Goal: Task Accomplishment & Management: Use online tool/utility

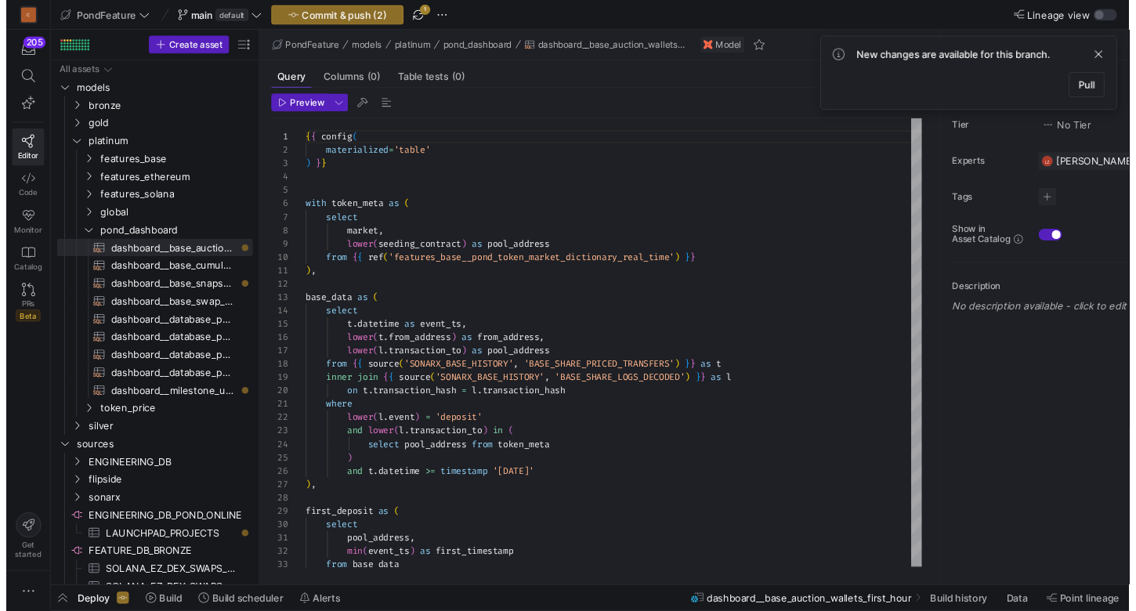
scroll to position [141, 0]
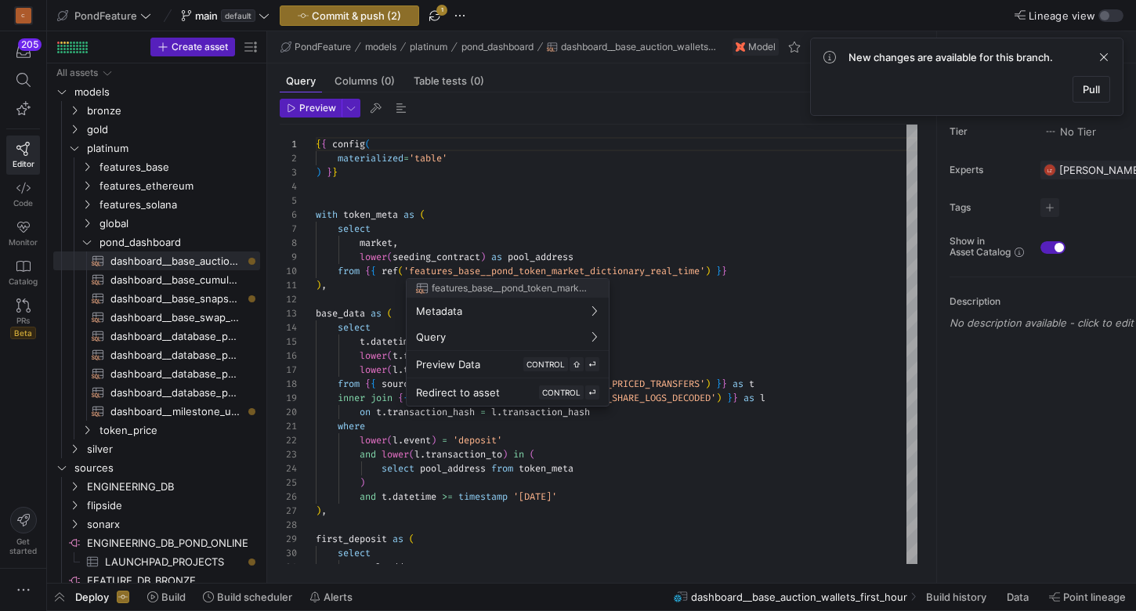
click at [656, 321] on div at bounding box center [568, 305] width 1136 height 611
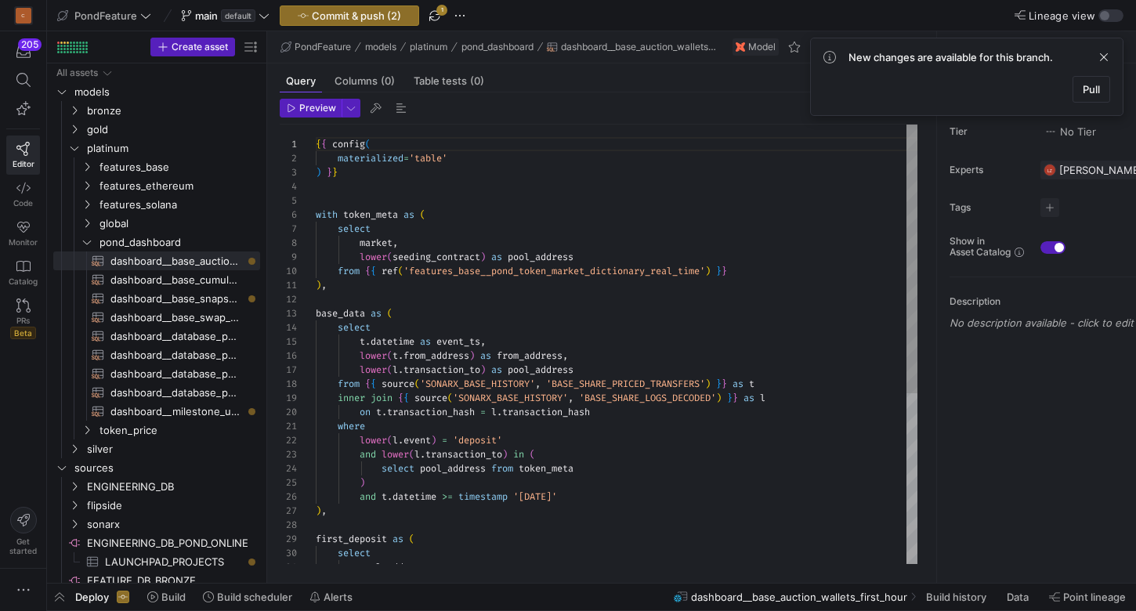
click at [645, 228] on div "{ { config ( materialized = 'table' ) } } with token_meta as ( select market , …" at bounding box center [617, 484] width 602 height 718
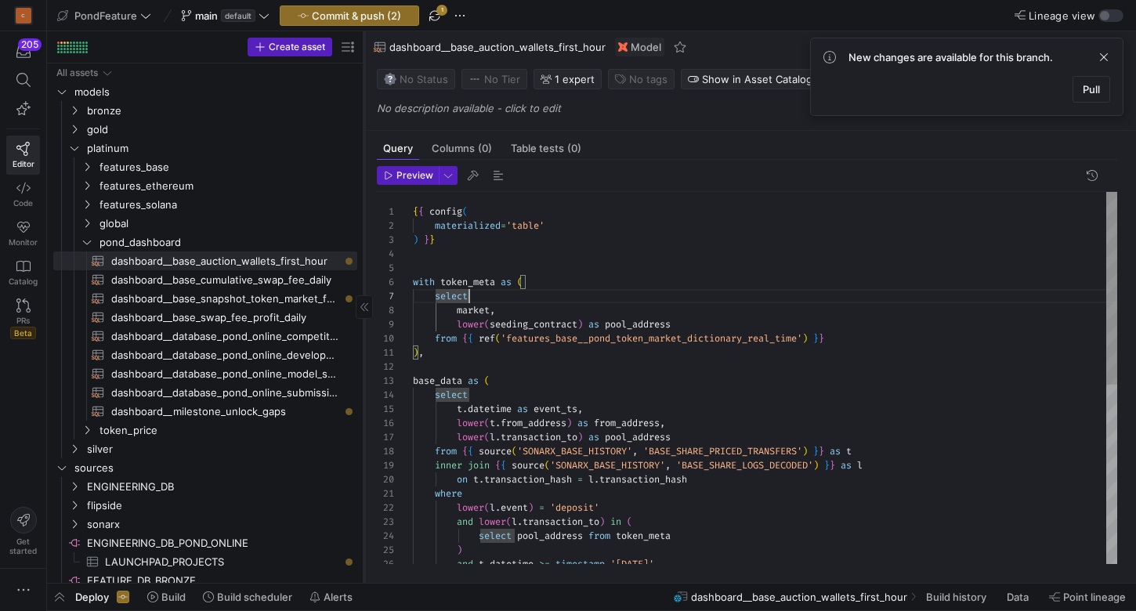
drag, startPoint x: 266, startPoint y: 237, endPoint x: 363, endPoint y: 226, distance: 97.7
click at [363, 227] on div at bounding box center [363, 306] width 1 height 551
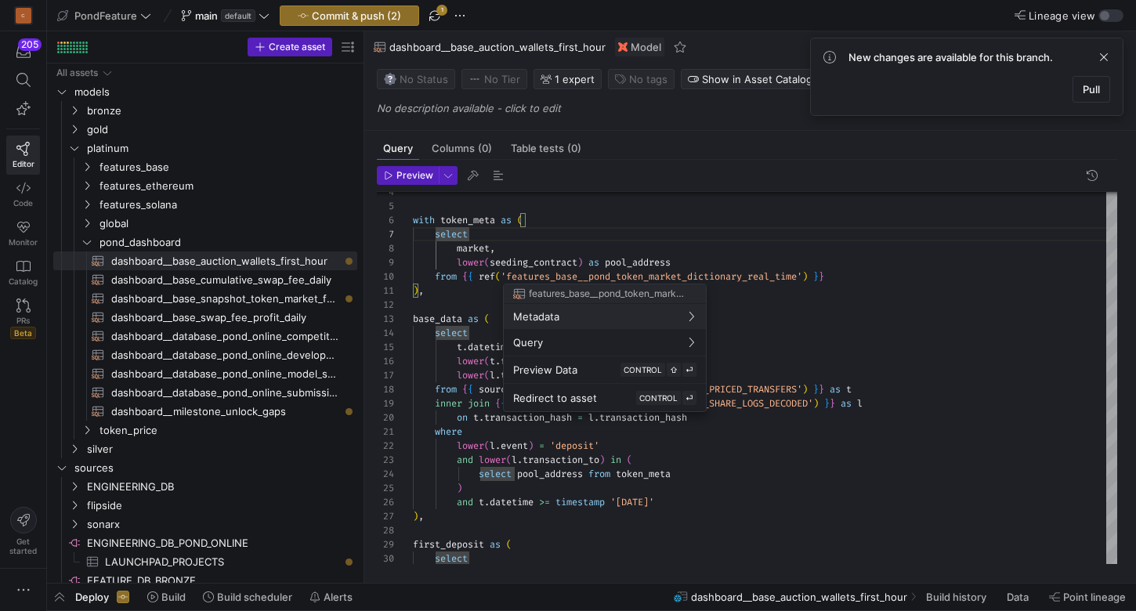
click at [542, 277] on div at bounding box center [568, 305] width 1136 height 611
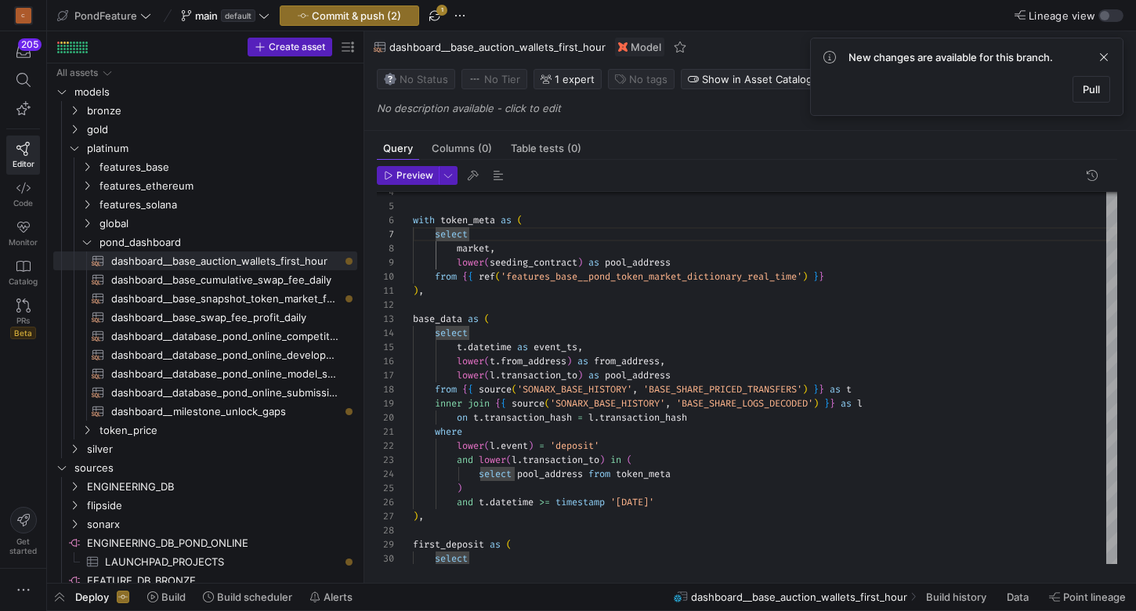
click at [542, 277] on div "with token_meta as ( select market , lower ( seeding_contract ) as pool_address…" at bounding box center [765, 489] width 704 height 718
click at [547, 276] on div "with token_meta as ( select market , lower ( seeding_contract ) as pool_address…" at bounding box center [765, 489] width 704 height 718
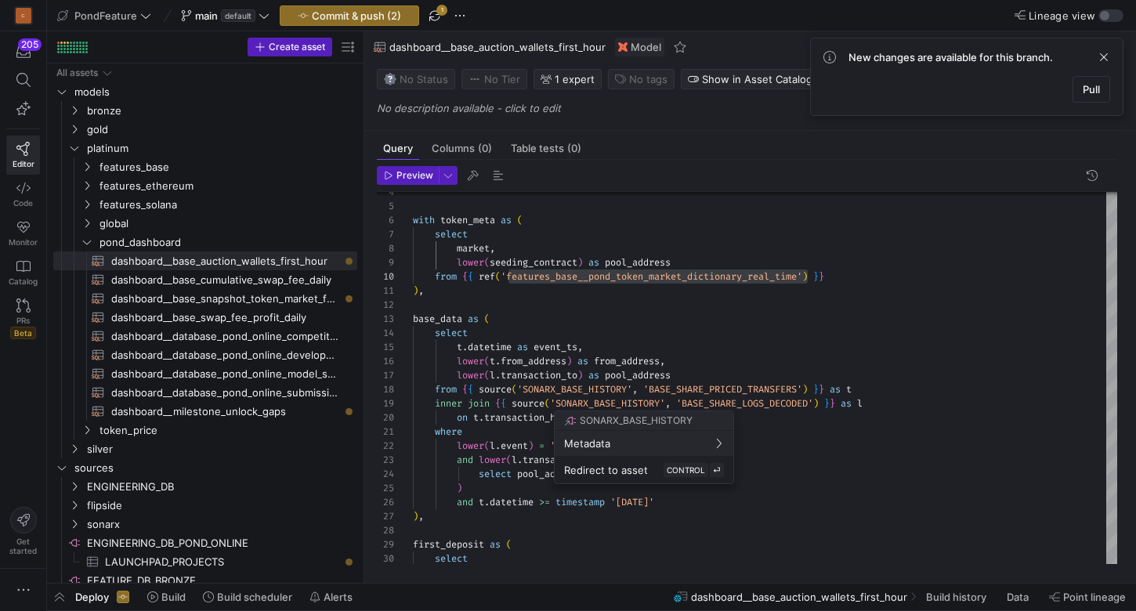
click at [603, 389] on div at bounding box center [568, 305] width 1136 height 611
click at [603, 389] on div "with token_meta as ( select market , lower ( seeding_contract ) as pool_address…" at bounding box center [765, 489] width 704 height 718
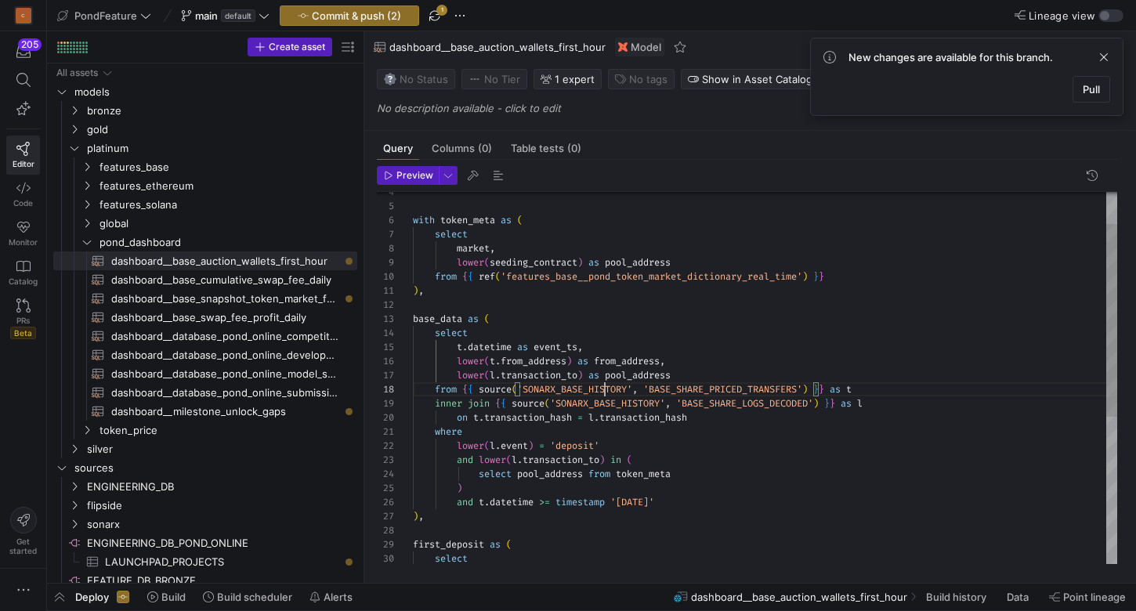
scroll to position [99, 220]
click at [603, 389] on div "with token_meta as ( select market , lower ( seeding_contract ) as pool_address…" at bounding box center [765, 489] width 704 height 718
click at [597, 400] on div "SONARX_BASE_HISTORY" at bounding box center [594, 406] width 128 height 13
click at [682, 372] on div "with token_meta as ( select market , lower ( seeding_contract ) as pool_address…" at bounding box center [765, 489] width 704 height 718
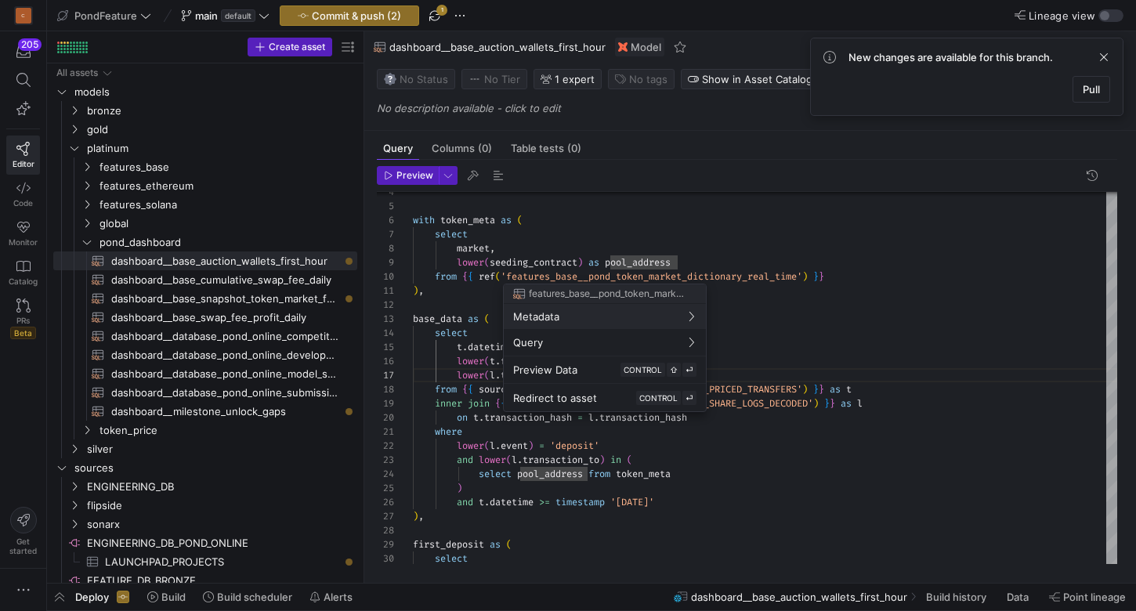
click at [764, 353] on div at bounding box center [568, 305] width 1136 height 611
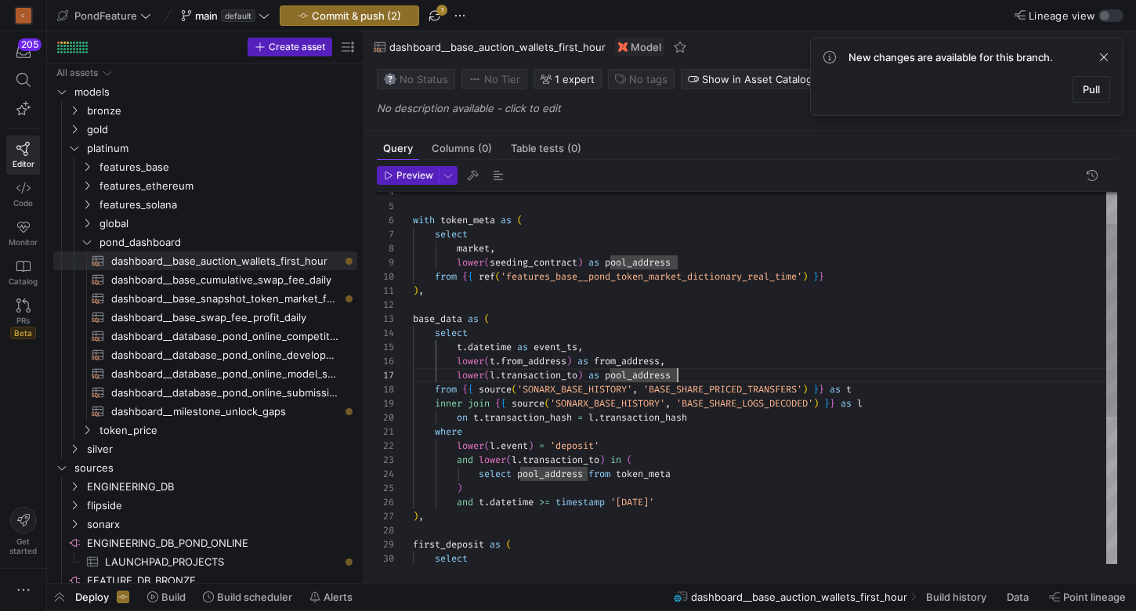
click at [738, 372] on div "with token_meta as ( select market , lower ( seeding_contract ) as pool_address…" at bounding box center [765, 489] width 704 height 718
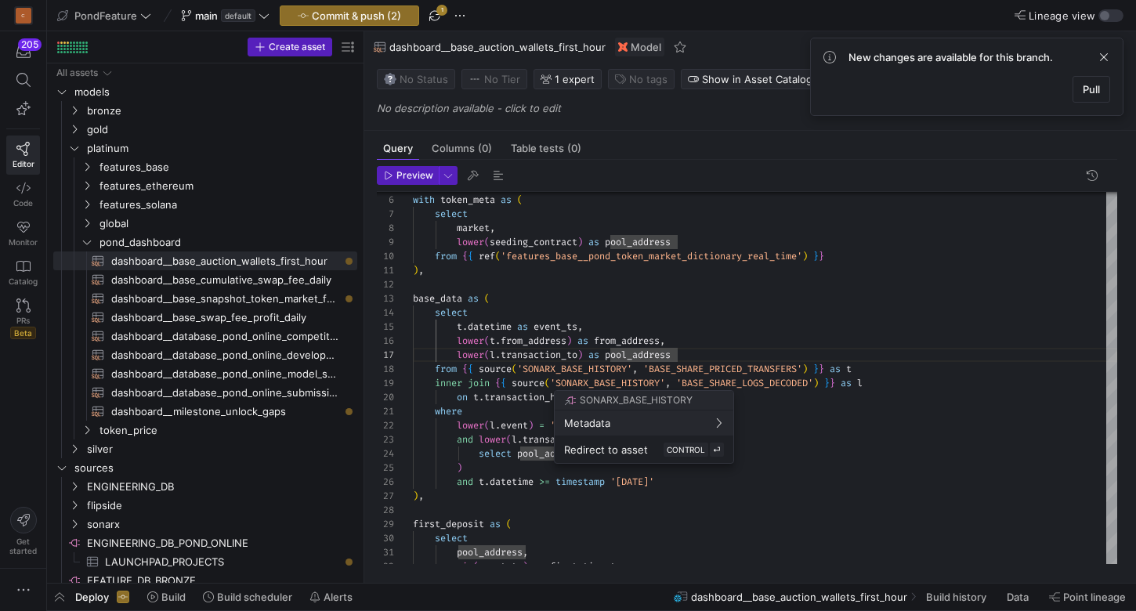
click at [568, 366] on div at bounding box center [568, 305] width 1136 height 611
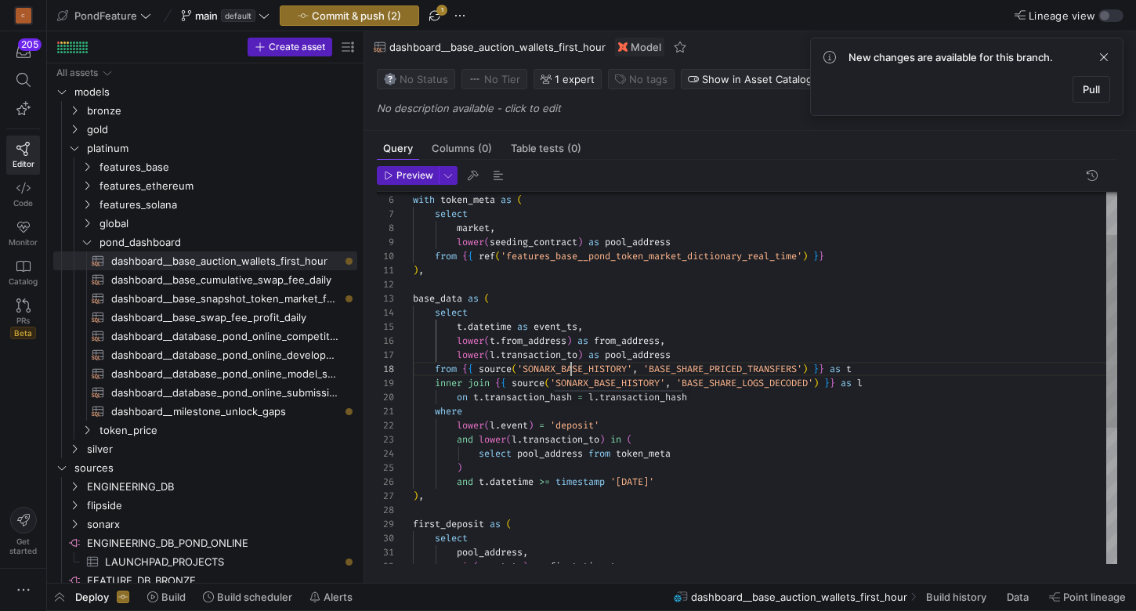
click at [568, 366] on div "with token_meta as ( select market , lower ( seeding_contract ) as pool_address…" at bounding box center [765, 469] width 704 height 718
click at [701, 356] on div "with token_meta as ( select market , lower ( seeding_contract ) as pool_address…" at bounding box center [765, 469] width 704 height 718
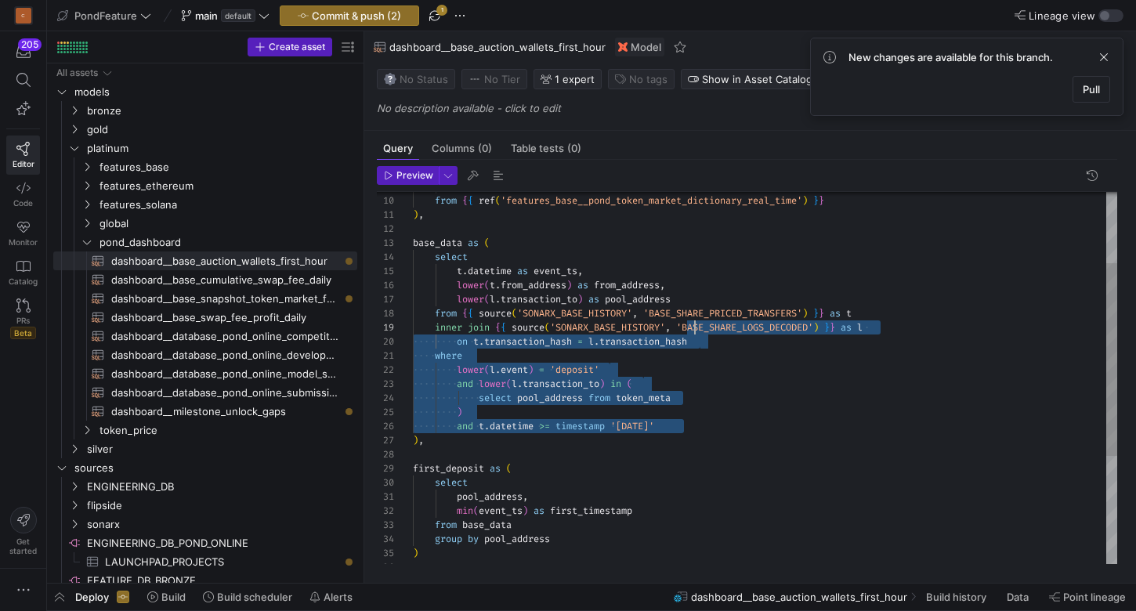
scroll to position [99, 282]
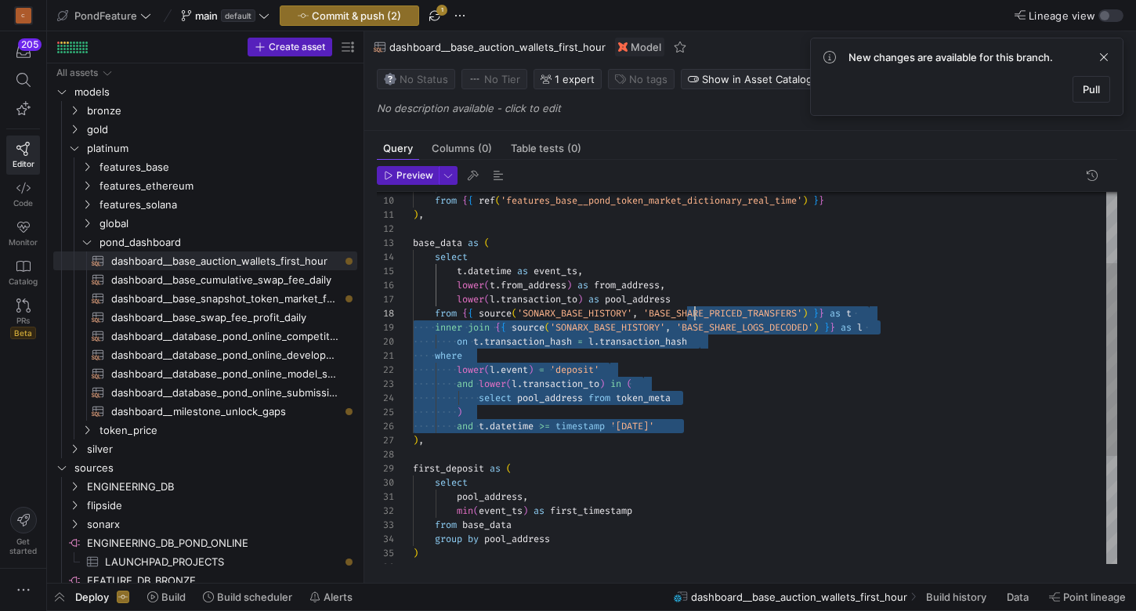
drag, startPoint x: 689, startPoint y: 425, endPoint x: 694, endPoint y: 311, distance: 114.5
click at [694, 310] on div "base_data as ( select t . datetime as event_ts , lower ( t . from_address ) as …" at bounding box center [765, 413] width 704 height 718
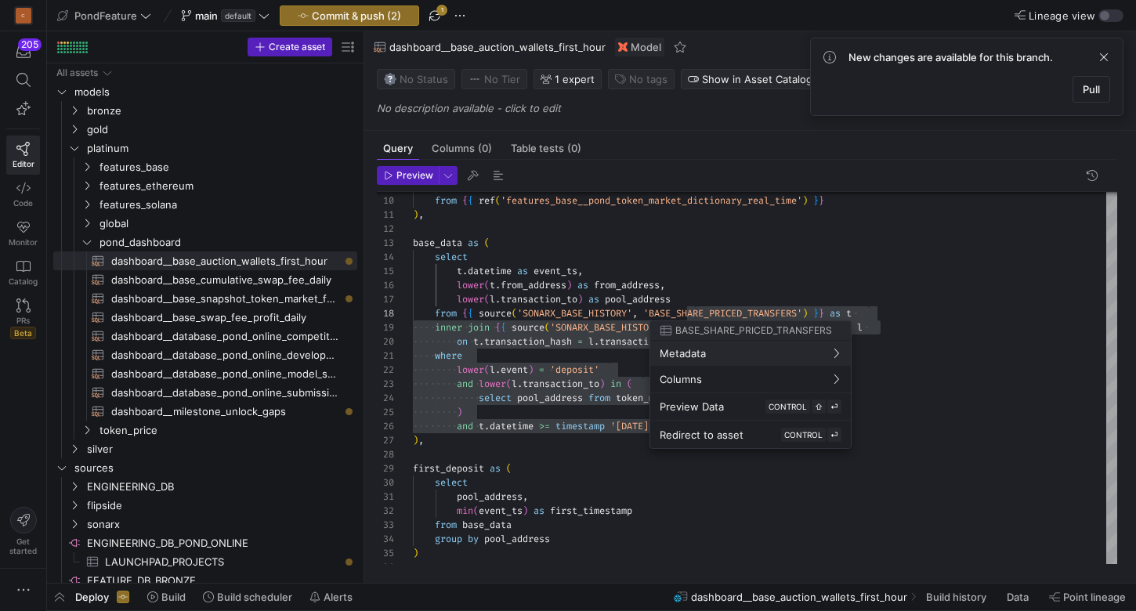
click at [580, 452] on div at bounding box center [568, 305] width 1136 height 611
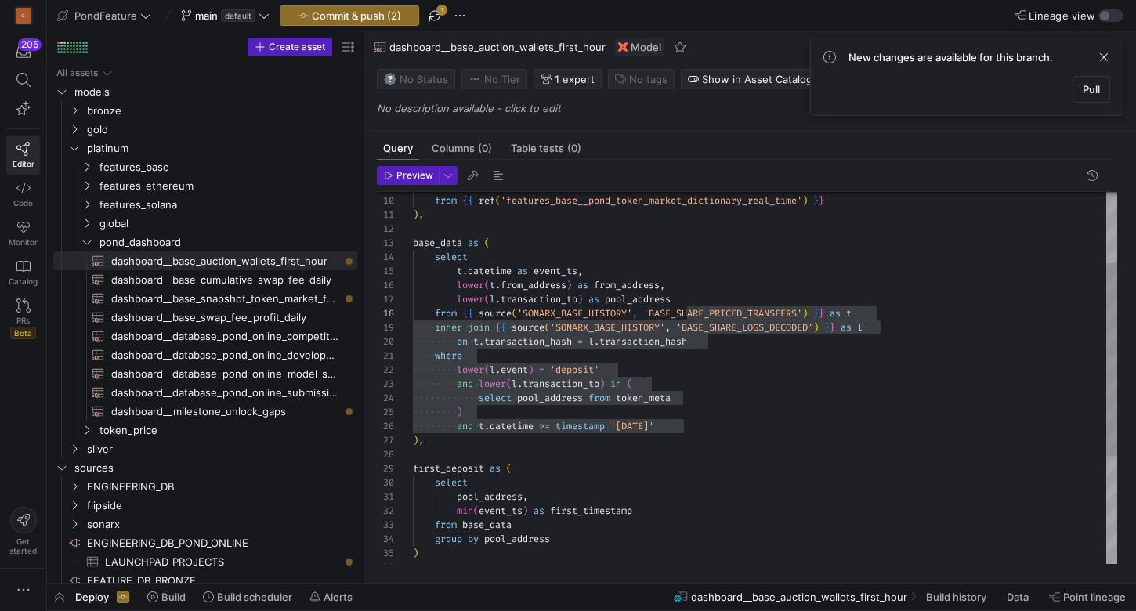
click at [789, 307] on div "base_data as ( select t . datetime as event_ts , lower ( t . from_address ) as …" at bounding box center [765, 413] width 704 height 718
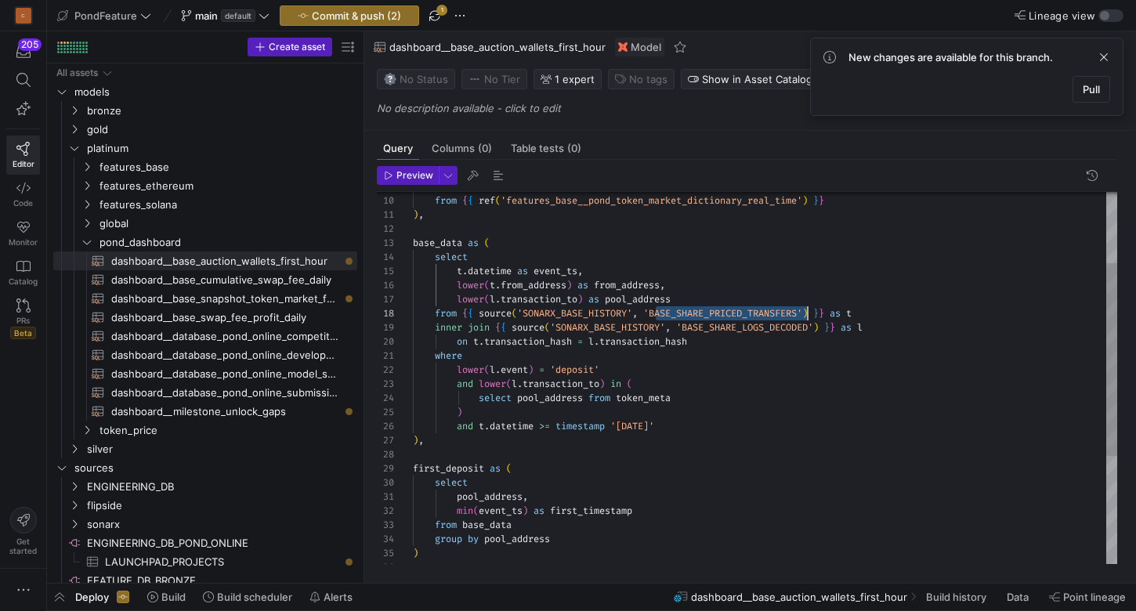
scroll to position [99, 0]
click at [789, 307] on div "base_data as ( select t . datetime as event_ts , lower ( t . from_address ) as …" at bounding box center [765, 413] width 704 height 718
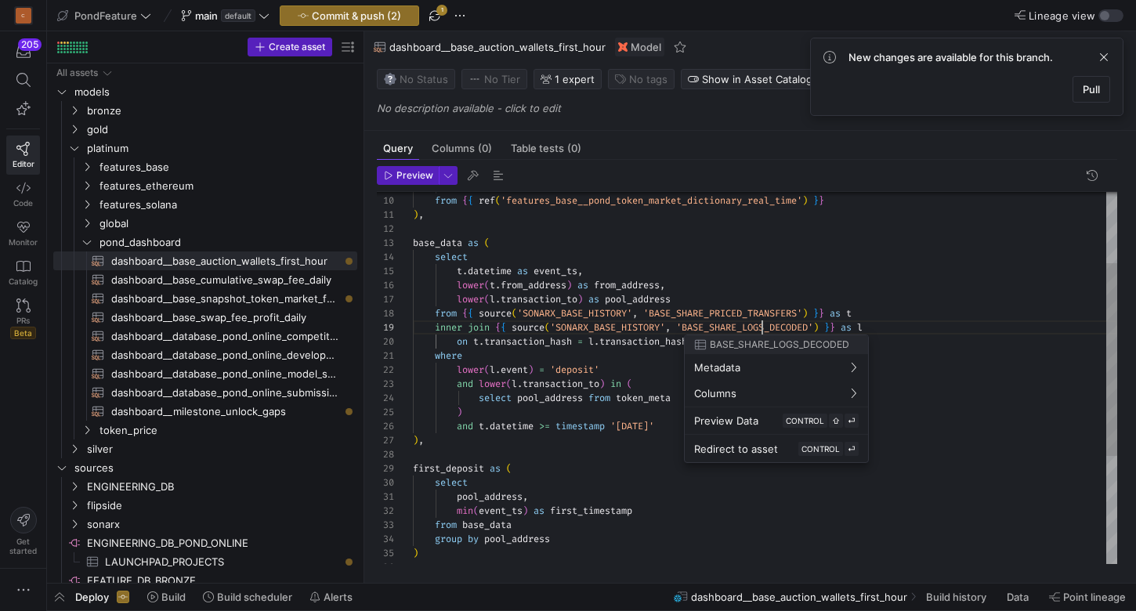
click at [764, 330] on div "base_data as ( select t . datetime as event_ts , lower ( t . from_address ) as …" at bounding box center [765, 413] width 704 height 718
click at [764, 330] on div at bounding box center [568, 305] width 1136 height 611
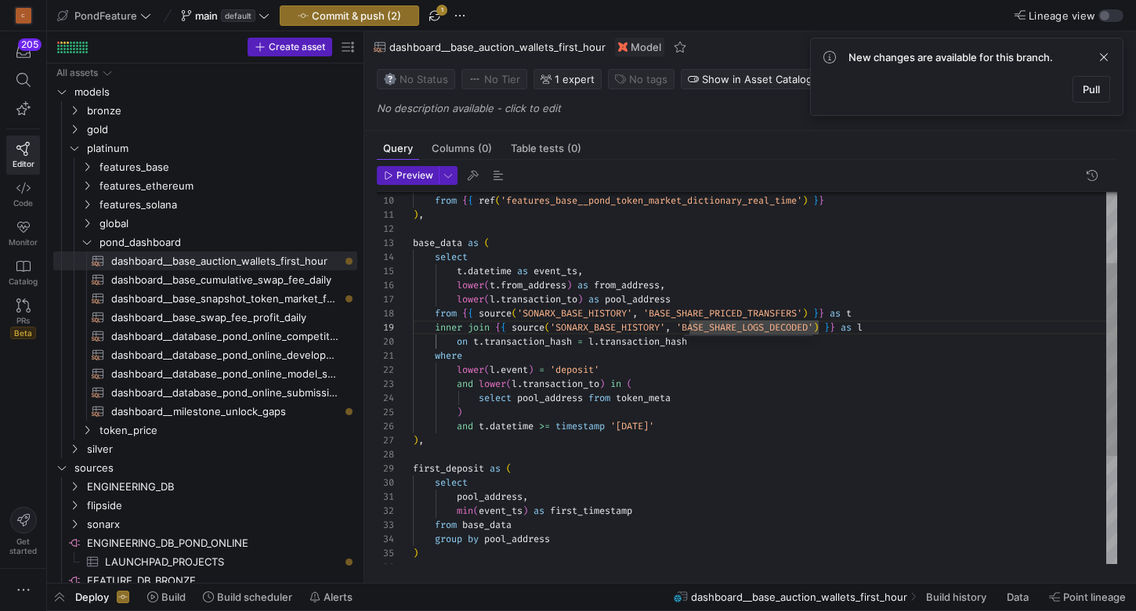
click at [764, 330] on div "base_data as ( select t . datetime as event_ts , lower ( t . from_address ) as …" at bounding box center [765, 413] width 704 height 718
click at [714, 397] on div "base_data as ( select t . datetime as event_ts , lower ( t . from_address ) as …" at bounding box center [765, 413] width 704 height 718
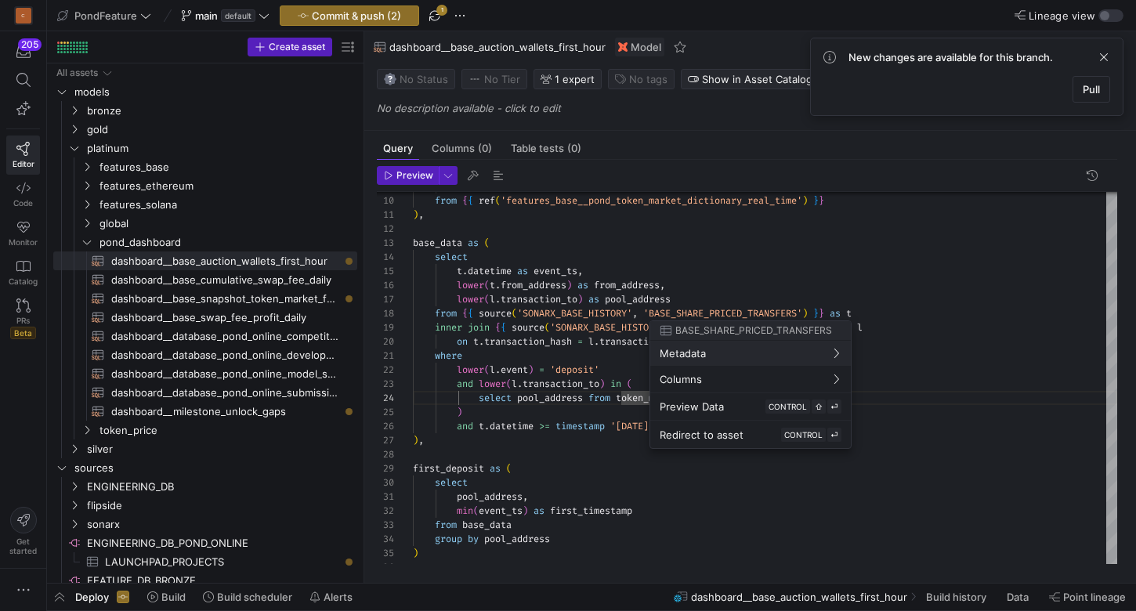
click at [596, 442] on div at bounding box center [568, 305] width 1136 height 611
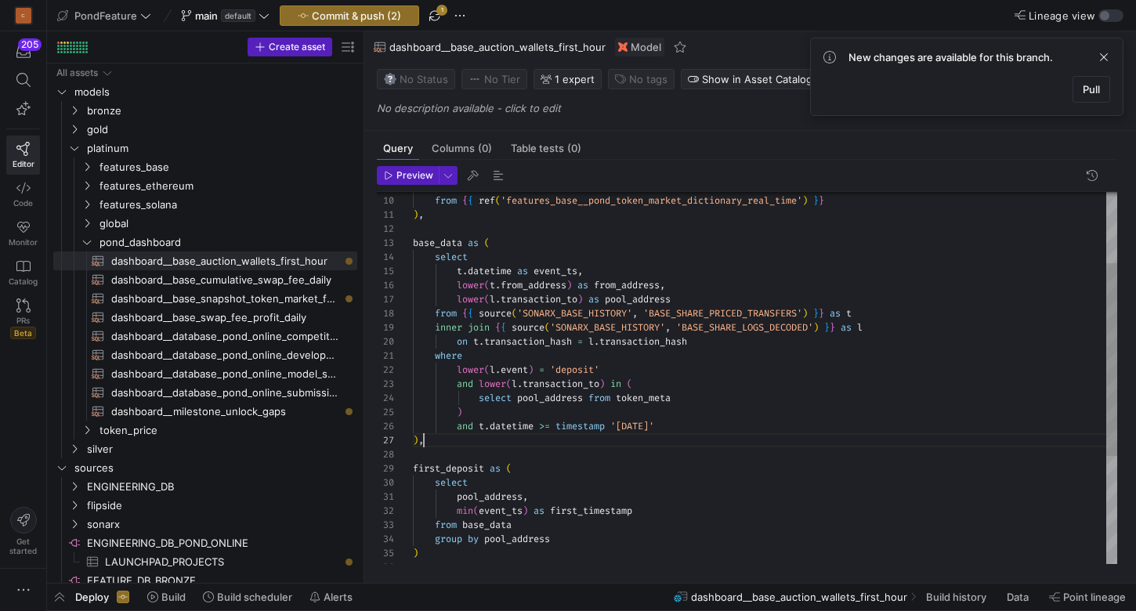
scroll to position [85, 11]
click at [571, 443] on div "base_data as ( select t . datetime as event_ts , lower ( t . from_address ) as …" at bounding box center [765, 413] width 704 height 718
drag, startPoint x: 699, startPoint y: 426, endPoint x: 635, endPoint y: 401, distance: 68.2
click at [635, 401] on div "base_data as ( select t . datetime as event_ts , lower ( t . from_address ) as …" at bounding box center [765, 413] width 704 height 718
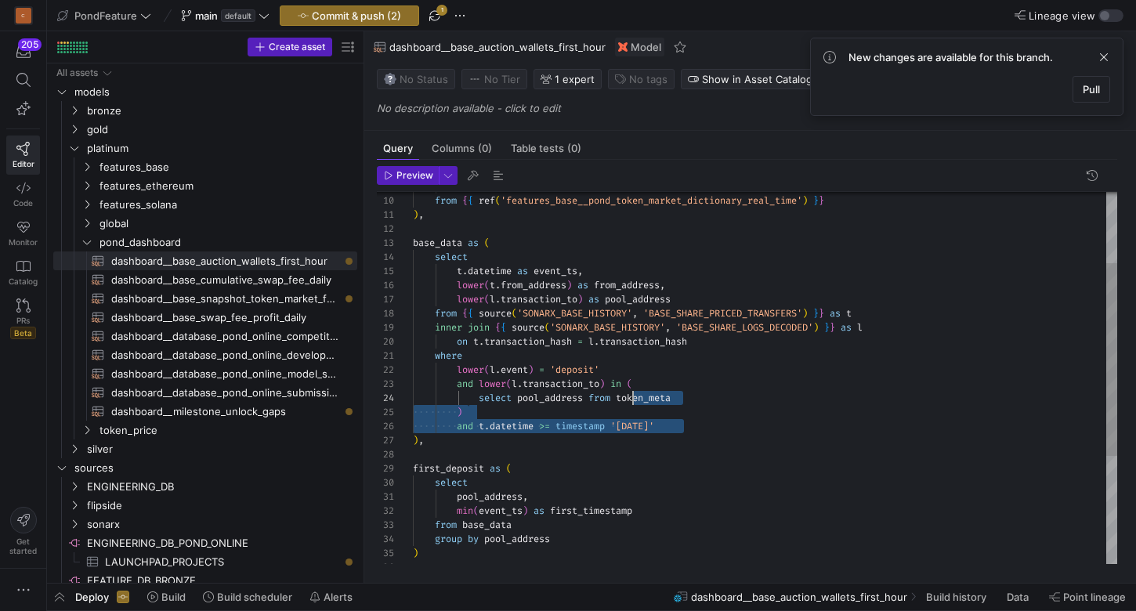
scroll to position [56, 51]
click at [707, 407] on div "base_data as ( select t . datetime as event_ts , lower ( t . from_address ) as …" at bounding box center [765, 413] width 704 height 718
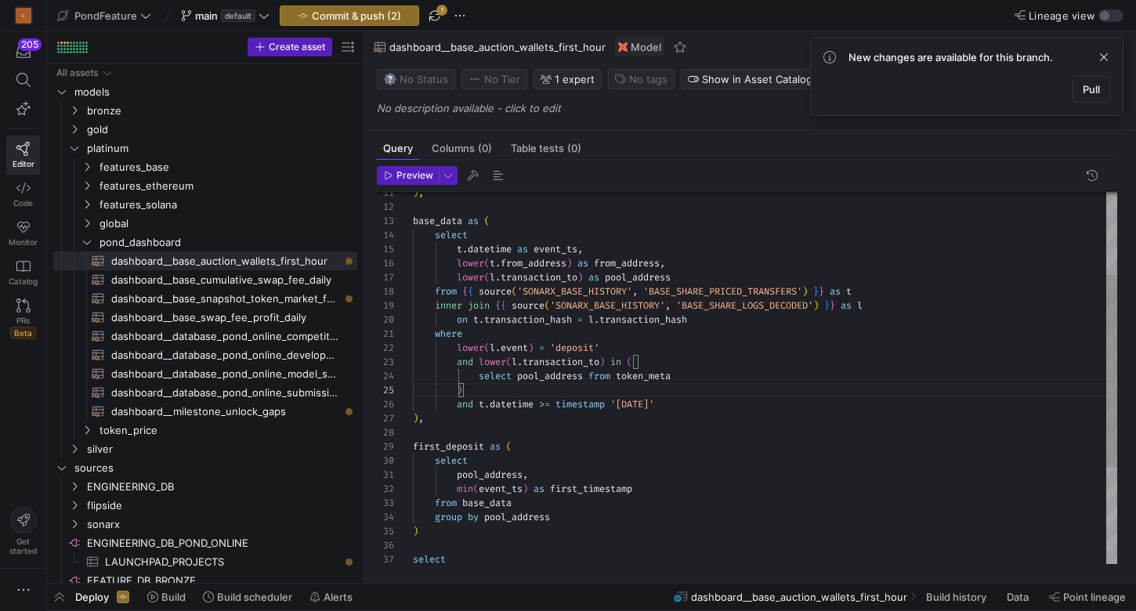
scroll to position [28, 79]
click at [634, 227] on div "base_data as ( select t . datetime as event_ts , lower ( t . from_address ) as …" at bounding box center [765, 391] width 704 height 718
click at [690, 406] on div "base_data as ( select t . datetime as event_ts , lower ( t . from_address ) as …" at bounding box center [765, 391] width 704 height 718
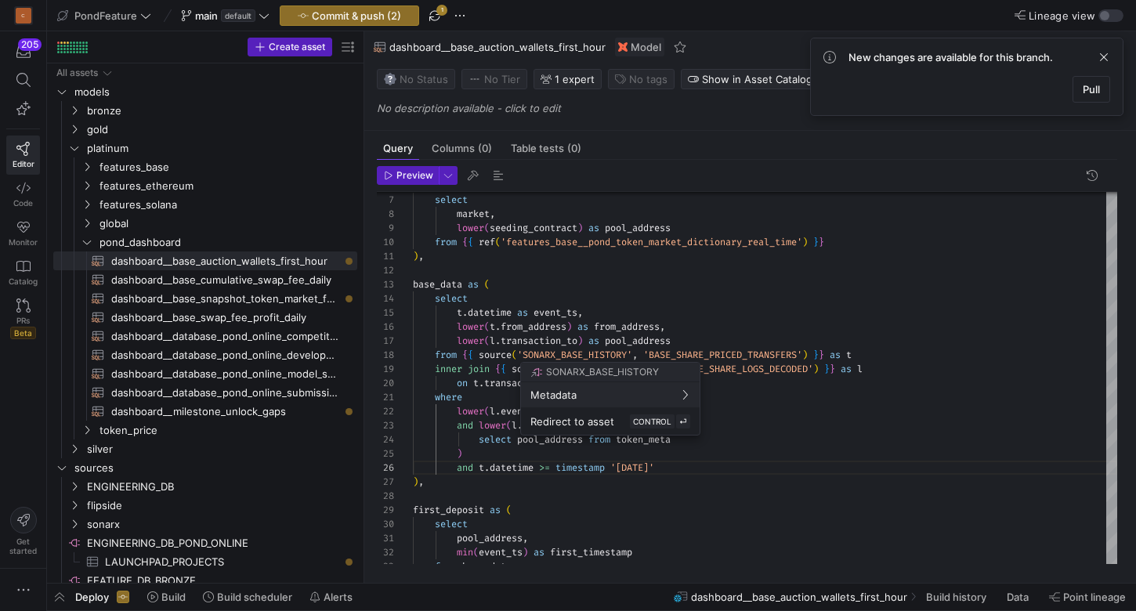
click at [515, 269] on div at bounding box center [568, 305] width 1136 height 611
click at [515, 269] on div "select pool_address from token_meta ) and t . datetime >= timestamp '[DATE]' ) …" at bounding box center [765, 455] width 704 height 718
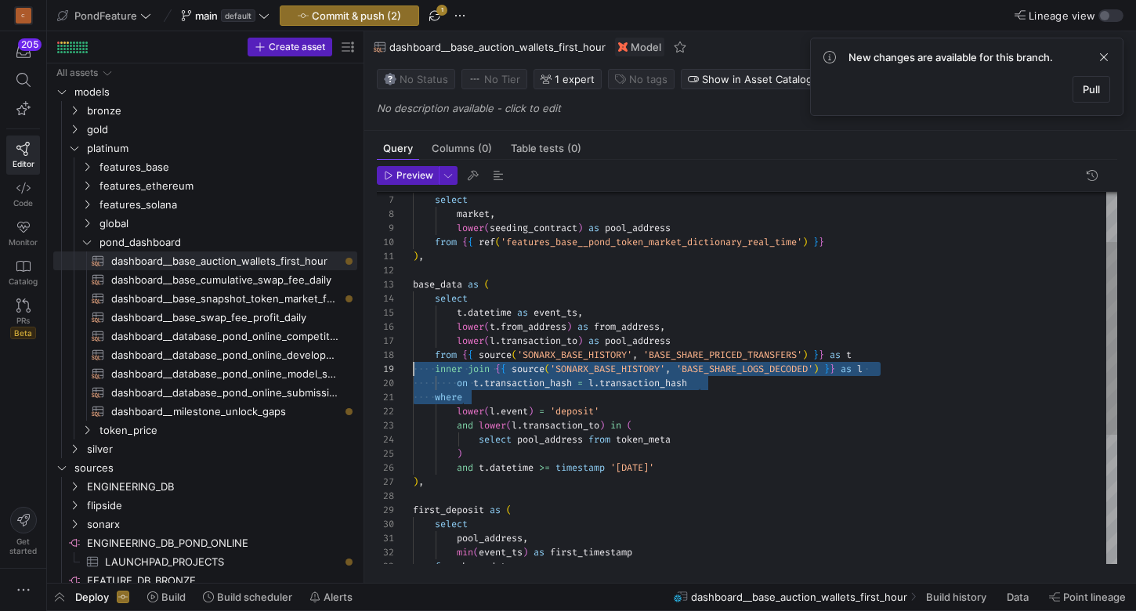
scroll to position [99, 0]
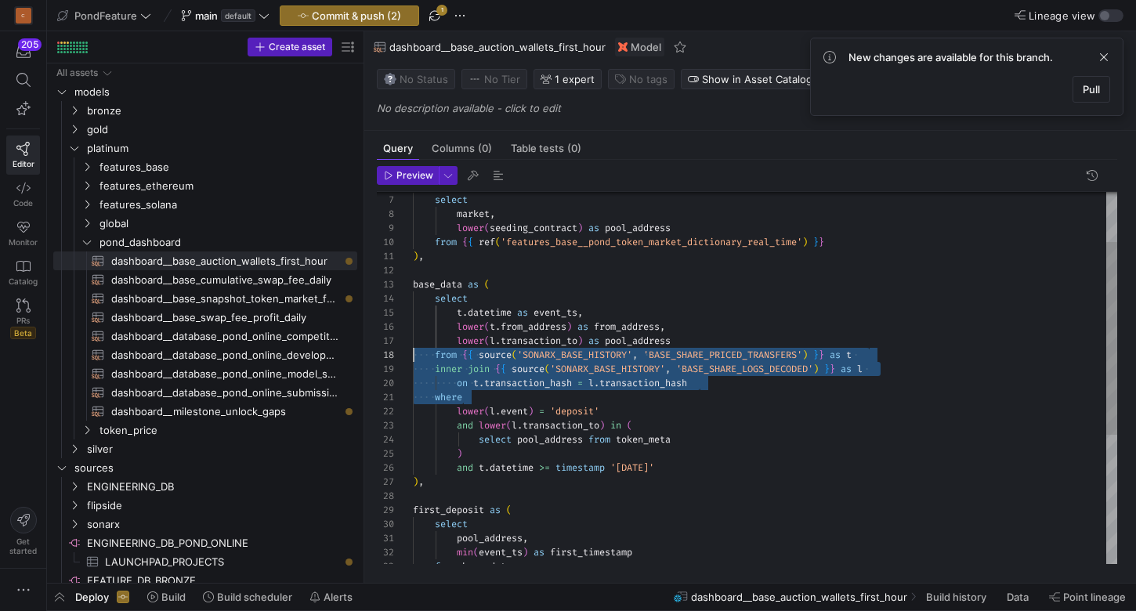
drag, startPoint x: 776, startPoint y: 390, endPoint x: 391, endPoint y: 356, distance: 386.9
click at [413, 356] on div "select pool_address from token_meta ) and t . datetime >= timestamp '[DATE]' ) …" at bounding box center [765, 455] width 704 height 718
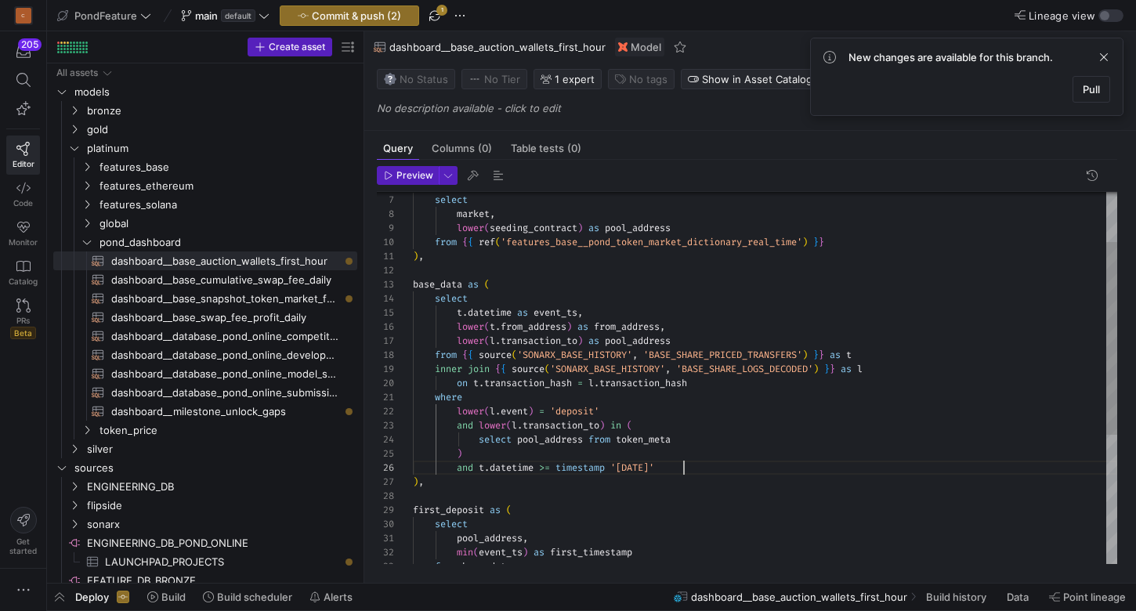
scroll to position [70, 269]
click at [703, 466] on div "select pool_address from token_meta ) and t . datetime >= timestamp '[DATE]' ) …" at bounding box center [765, 455] width 704 height 718
click at [711, 441] on div "select pool_address from token_meta ) and t . datetime >= timestamp '[DATE]' ) …" at bounding box center [765, 455] width 704 height 718
click at [699, 465] on div "select pool_address from token_meta ) and t . datetime >= timestamp '[DATE]' ) …" at bounding box center [765, 455] width 704 height 718
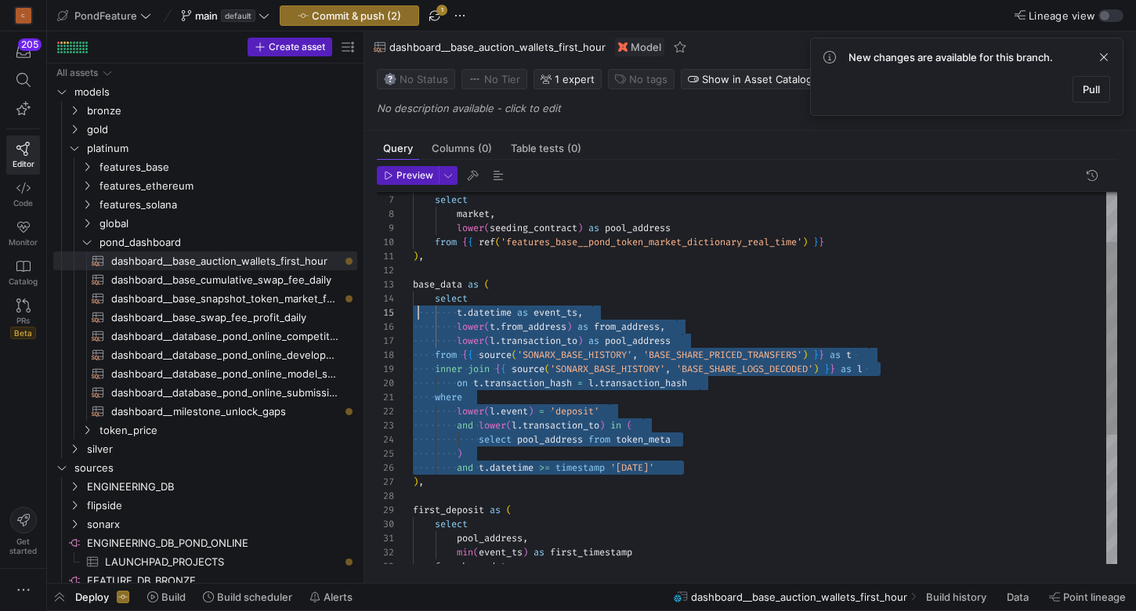
scroll to position [42, 0]
drag, startPoint x: 699, startPoint y: 465, endPoint x: 410, endPoint y: 304, distance: 330.6
click at [413, 304] on div "select pool_address from token_meta ) and t . datetime >= timestamp '[DATE]' ) …" at bounding box center [765, 455] width 704 height 718
type textarea "where lower(l.event) = 'deposit' and lower(l.transaction_to) in ( select pool_a…"
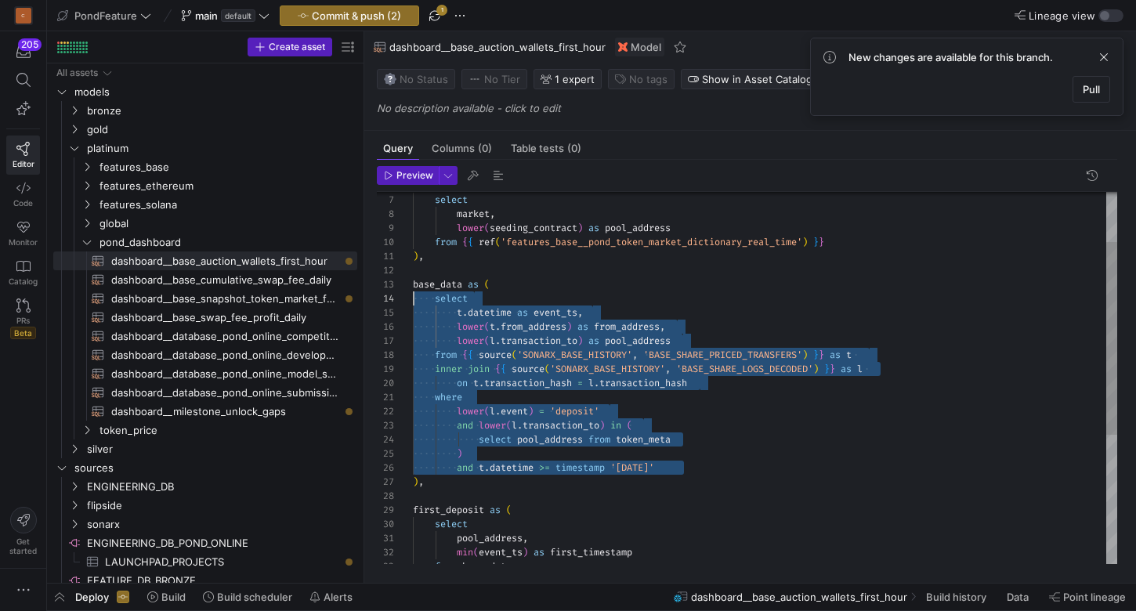
click at [697, 468] on div "select pool_address from token_meta ) and t . datetime >= timestamp '[DATE]' ) …" at bounding box center [765, 455] width 704 height 718
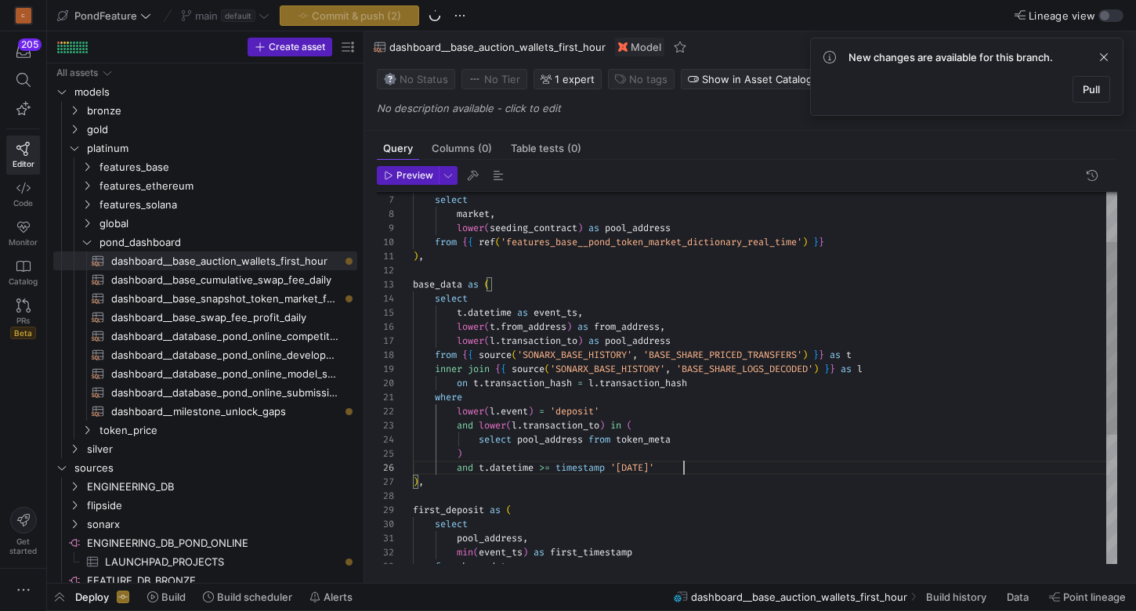
click at [693, 478] on div "select pool_address from token_meta ) and t . datetime >= timestamp '[DATE]' ) …" at bounding box center [765, 455] width 704 height 718
